Goal: Information Seeking & Learning: Compare options

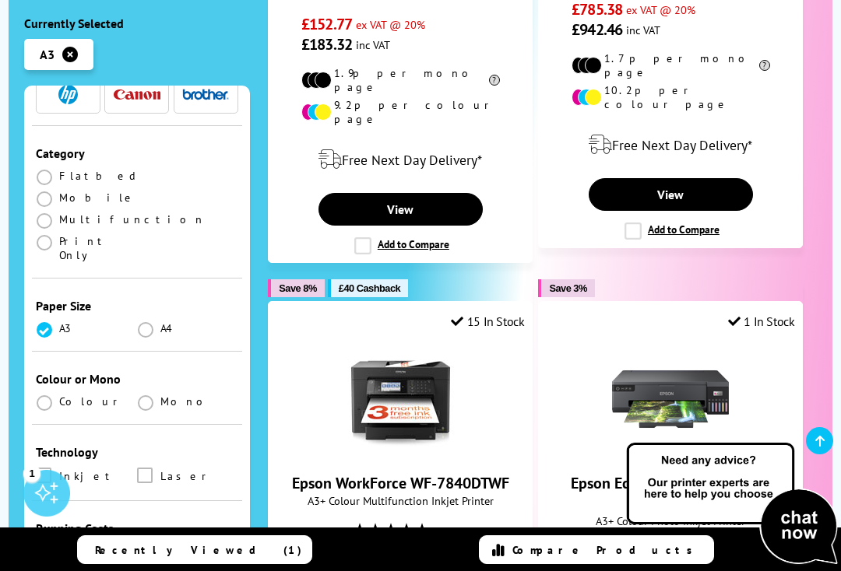
scroll to position [178, 0]
click at [37, 397] on span at bounding box center [45, 405] width 16 height 16
click at [59, 399] on input "radio" at bounding box center [59, 399] width 0 height 0
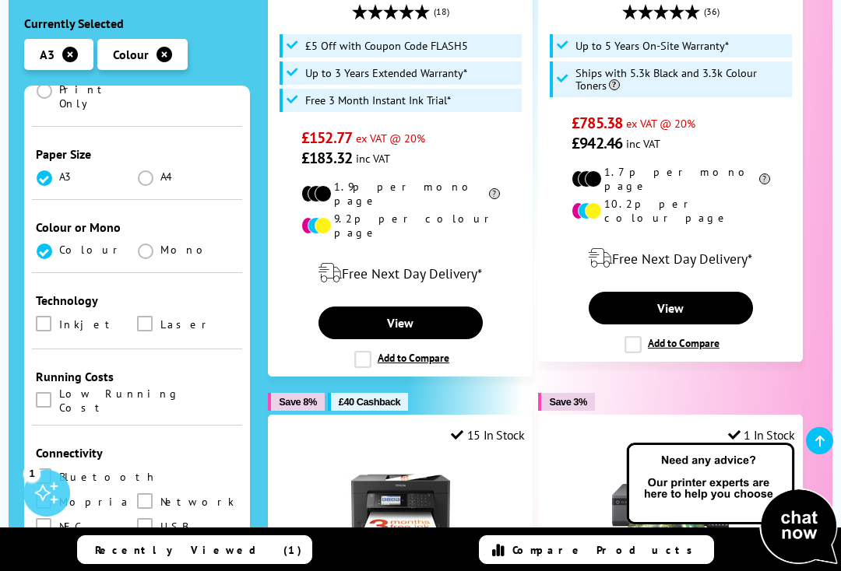
scroll to position [328, 0]
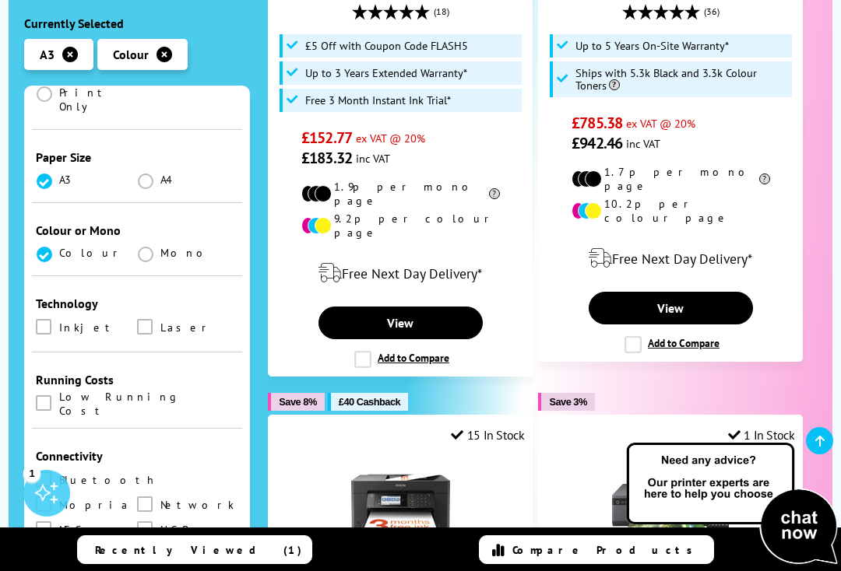
click at [155, 319] on label at bounding box center [146, 327] width 19 height 17
click at [160, 322] on input "checkbox" at bounding box center [160, 322] width 0 height 0
